Goal: Information Seeking & Learning: Compare options

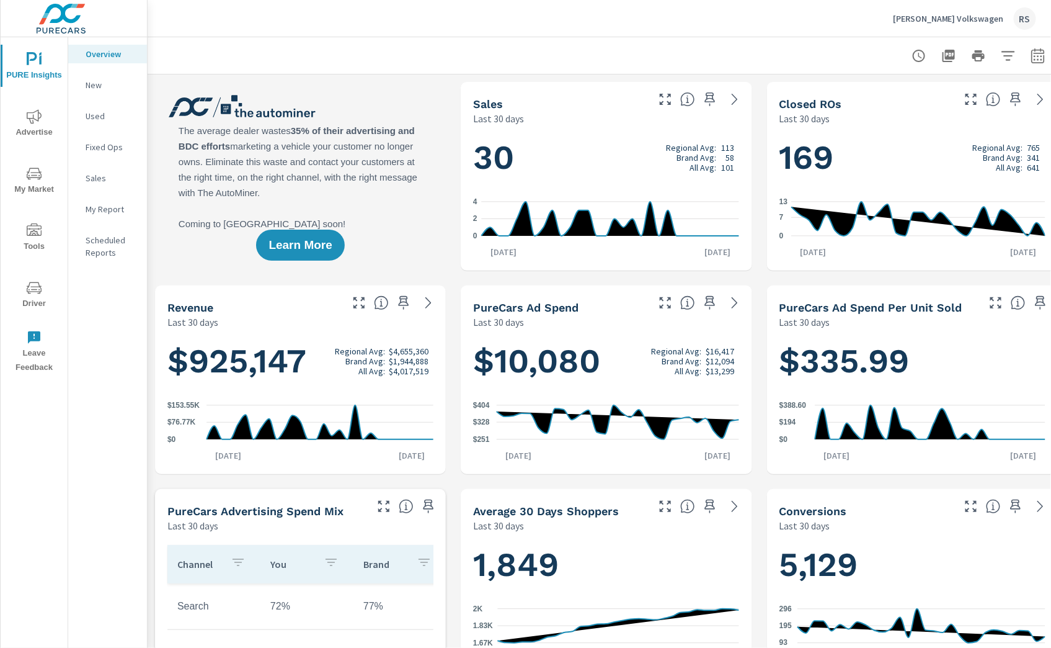
click at [36, 126] on span "Advertise" at bounding box center [34, 124] width 60 height 30
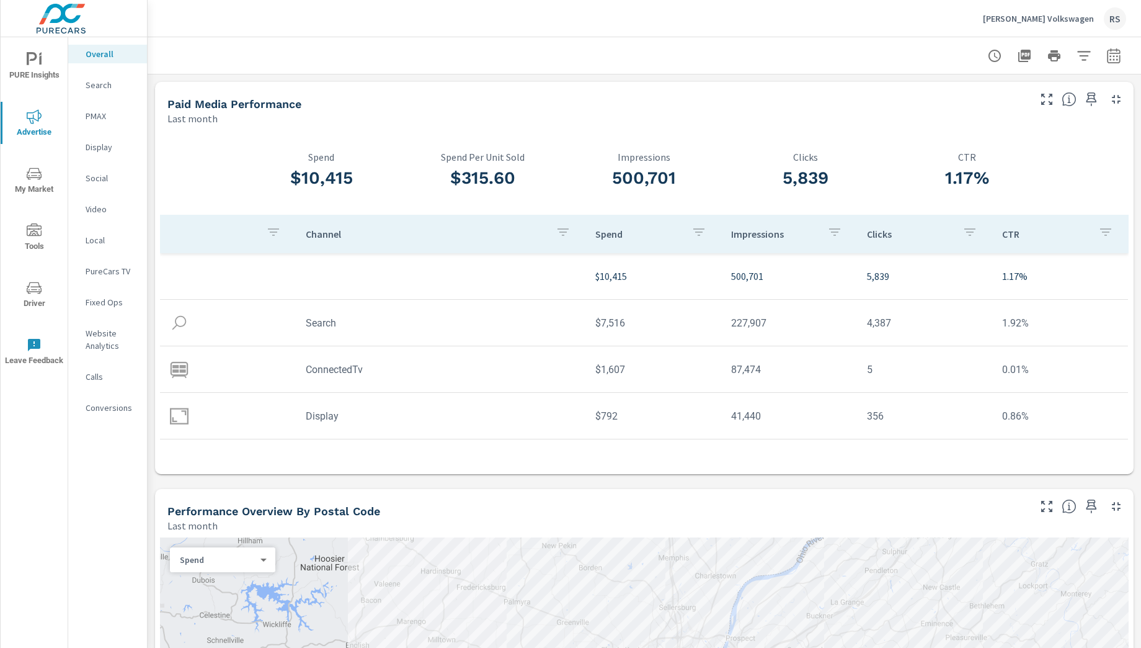
click at [946, 60] on icon "button" at bounding box center [1114, 55] width 15 height 15
select select "Last month"
click at [946, 134] on p "+ Add comparison" at bounding box center [1016, 140] width 159 height 15
select select "Previous period"
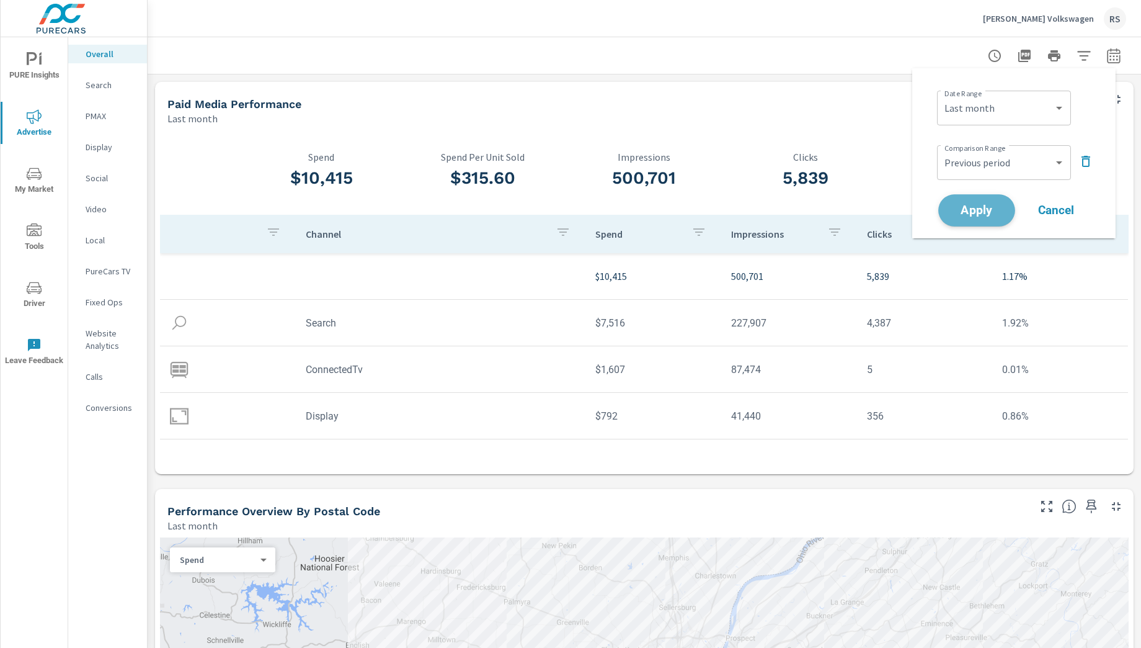
click at [946, 221] on button "Apply" at bounding box center [977, 210] width 77 height 32
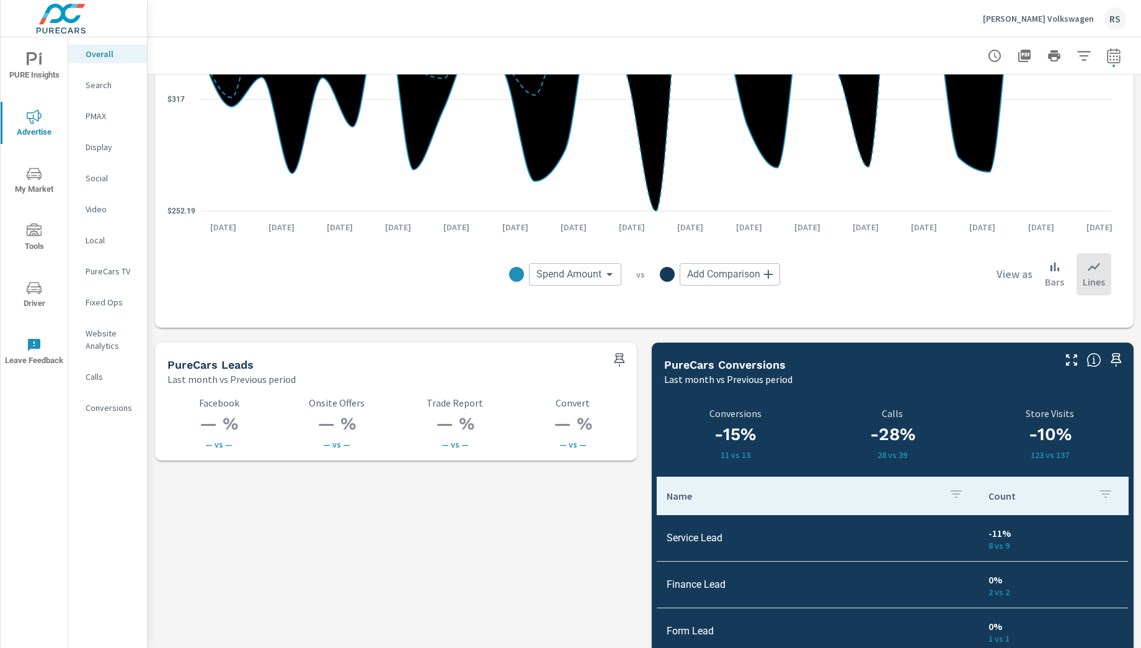
scroll to position [1507, 0]
